Goal: Task Accomplishment & Management: Manage account settings

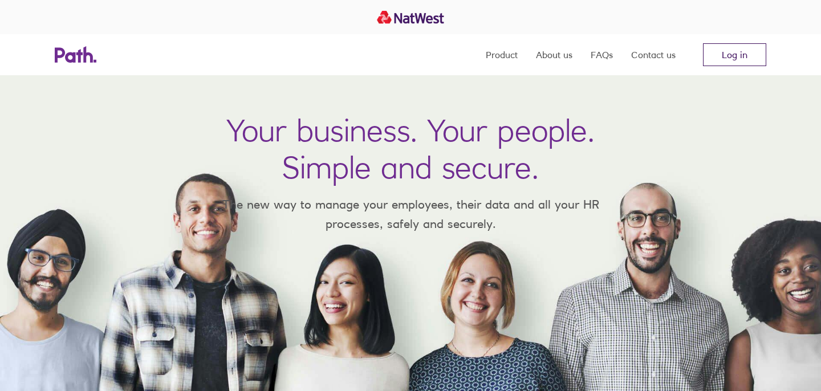
click at [739, 64] on link "Log in" at bounding box center [734, 54] width 63 height 23
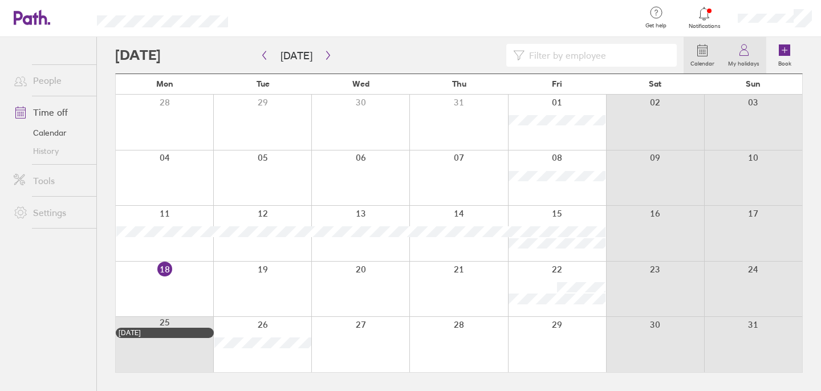
click at [743, 58] on label "My holidays" at bounding box center [743, 62] width 45 height 10
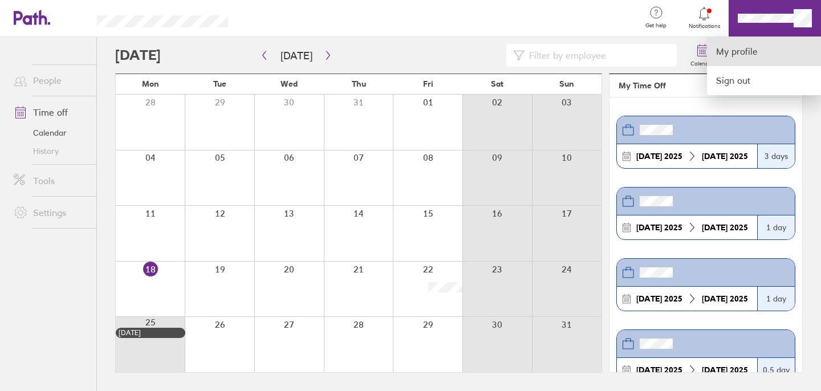
click at [730, 48] on link "My profile" at bounding box center [764, 51] width 114 height 29
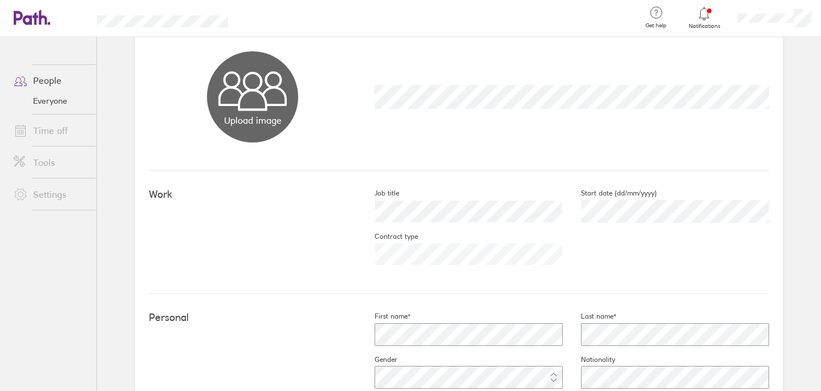
scroll to position [1, 0]
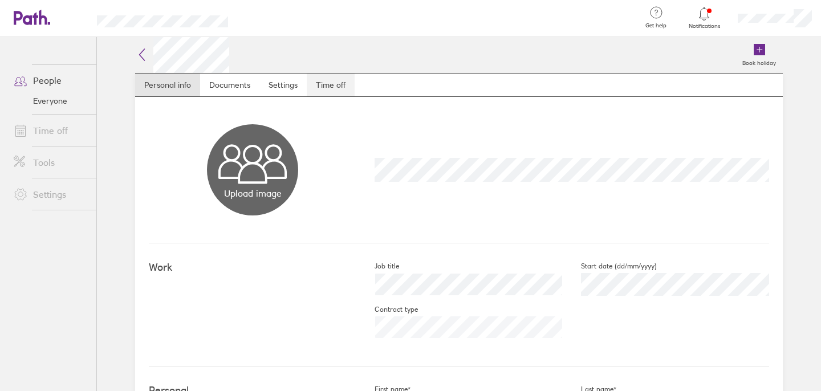
click at [319, 85] on link "Time off" at bounding box center [331, 85] width 48 height 23
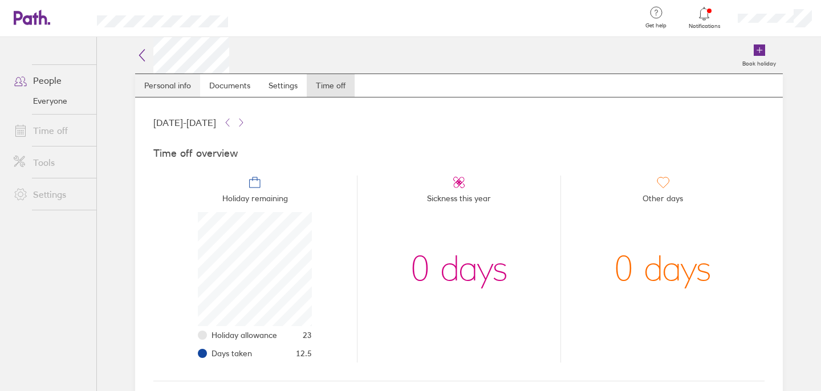
click at [187, 78] on link "Personal info" at bounding box center [167, 85] width 65 height 23
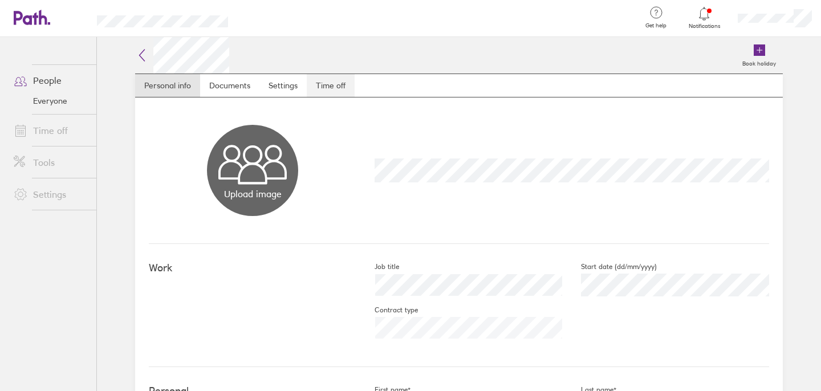
click at [344, 83] on link "Time off" at bounding box center [331, 85] width 48 height 23
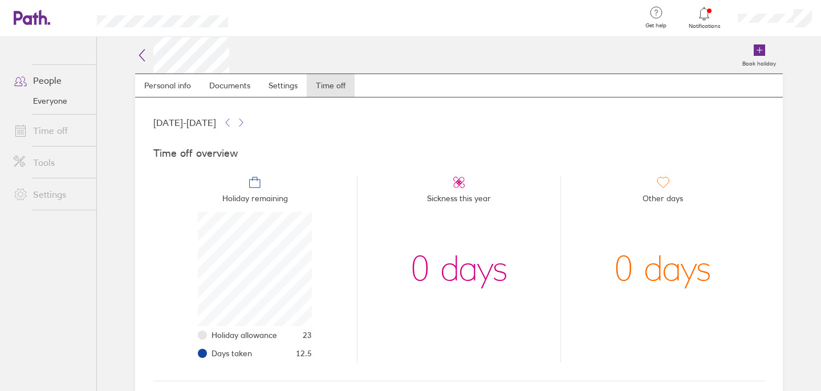
click at [140, 54] on icon at bounding box center [142, 55] width 5 height 11
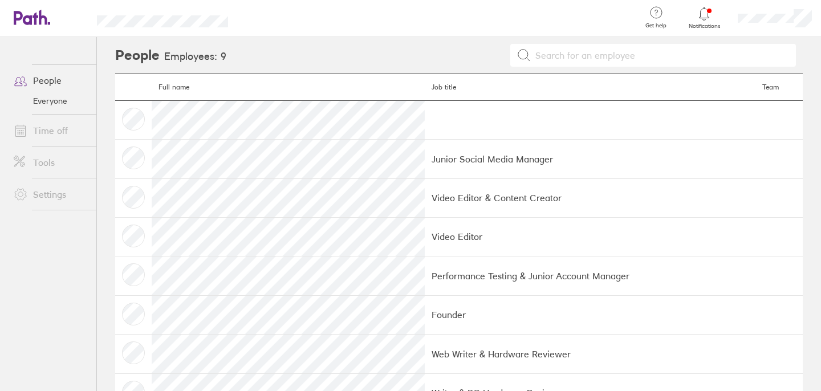
click at [697, 26] on span "Notifications" at bounding box center [704, 26] width 37 height 7
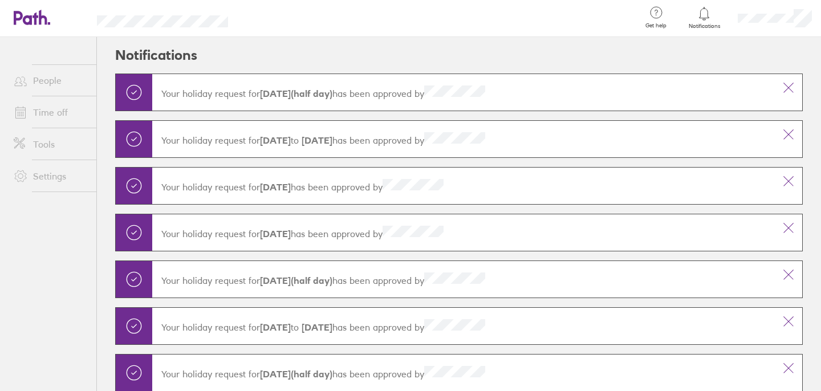
click at [58, 74] on link "People" at bounding box center [51, 80] width 92 height 23
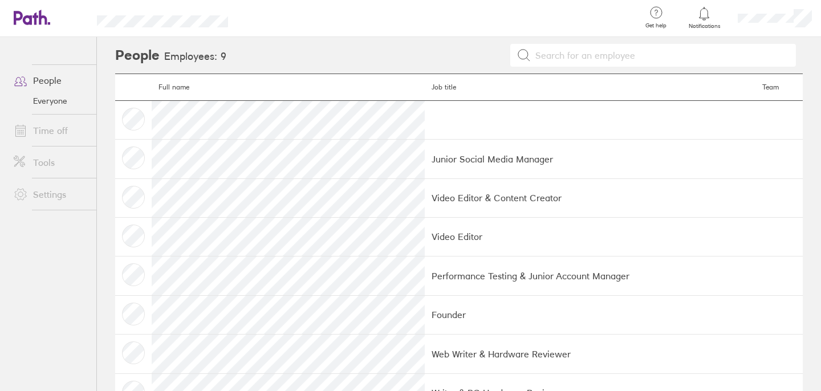
click at [67, 130] on link "Time off" at bounding box center [51, 130] width 92 height 23
